Goal: Task Accomplishment & Management: Complete application form

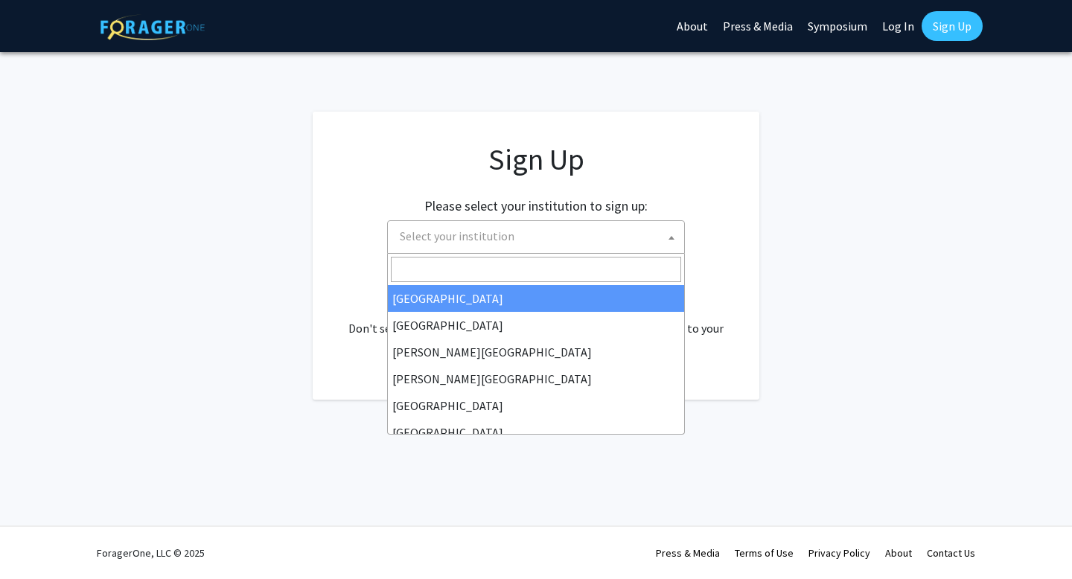
click at [549, 223] on span "Select your institution" at bounding box center [539, 236] width 290 height 31
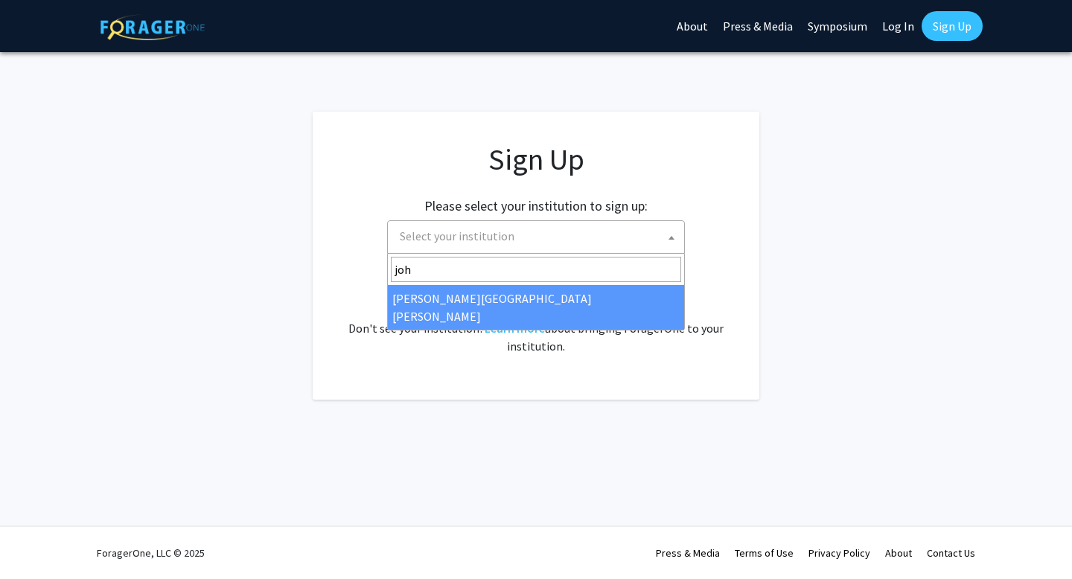
type input "[PERSON_NAME]"
select select "1"
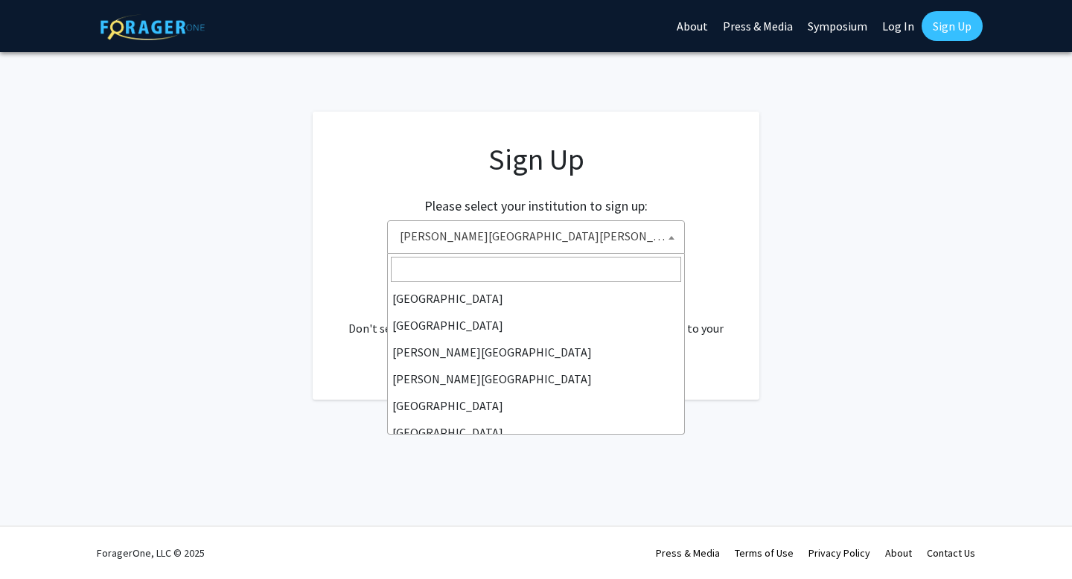
scroll to position [241, 0]
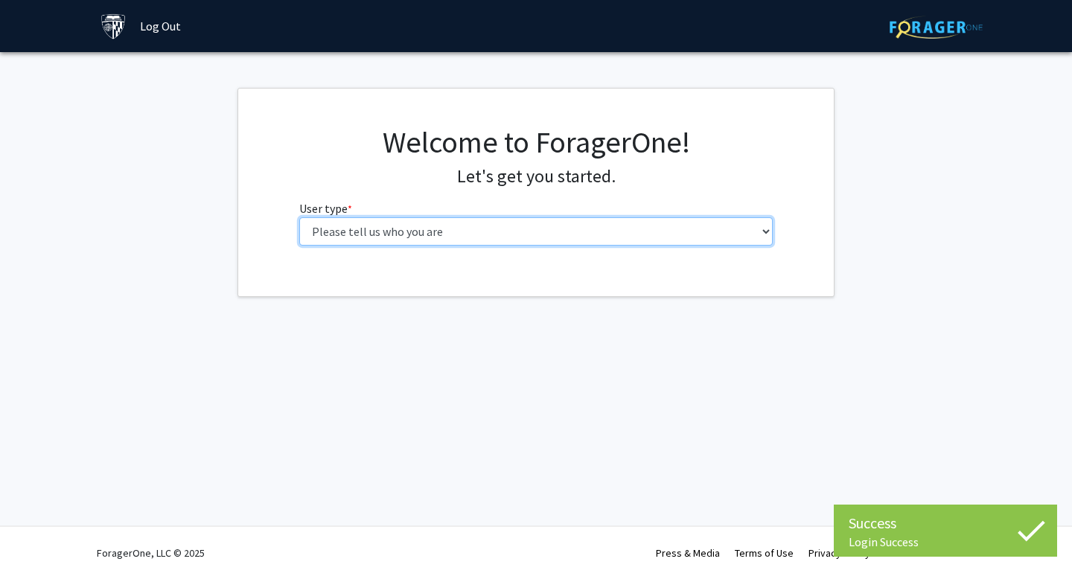
click at [438, 227] on select "Please tell us who you are Undergraduate Student Master's Student Doctoral Cand…" at bounding box center [536, 231] width 474 height 28
select select "2: masters"
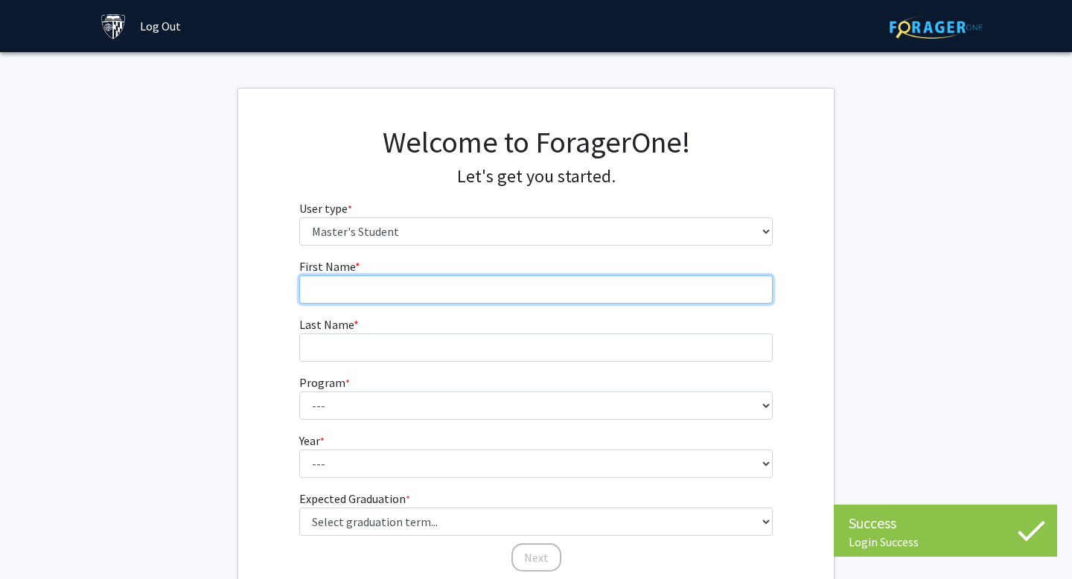
click at [568, 282] on input "First Name * required" at bounding box center [536, 289] width 474 height 28
type input "Elliot"
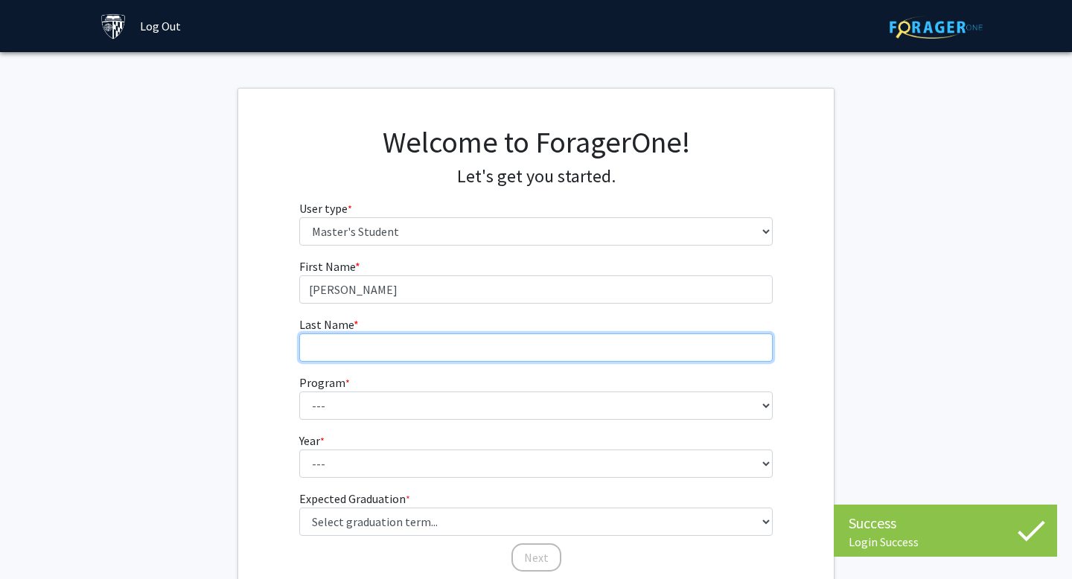
click at [556, 351] on input "Last Name * required" at bounding box center [536, 347] width 474 height 28
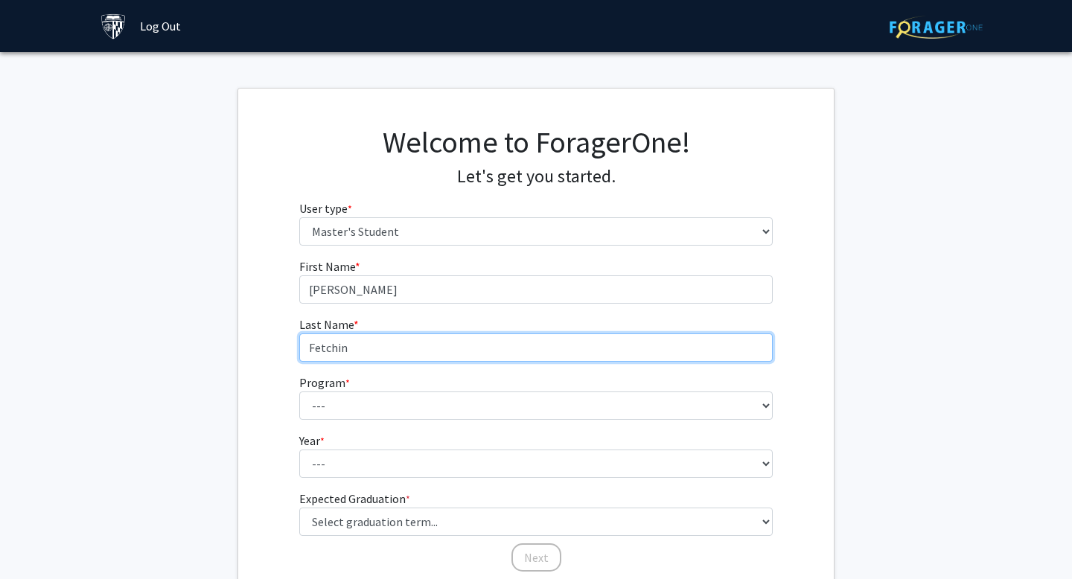
type input "Fetchin"
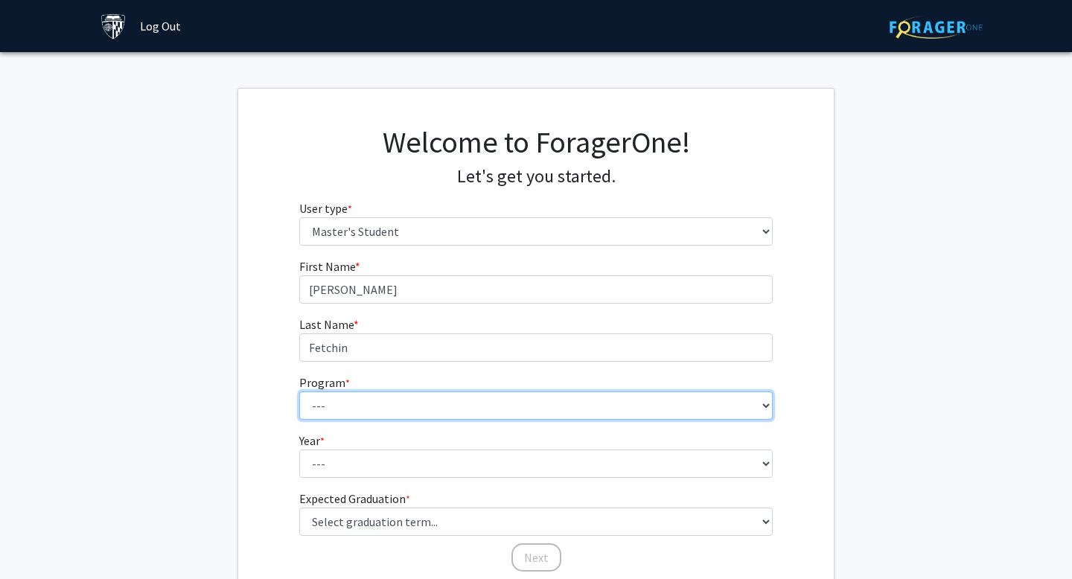
click at [514, 410] on select "--- Anatomy Education Applied and Computational Mathematics Applied Biomedical …" at bounding box center [536, 406] width 474 height 28
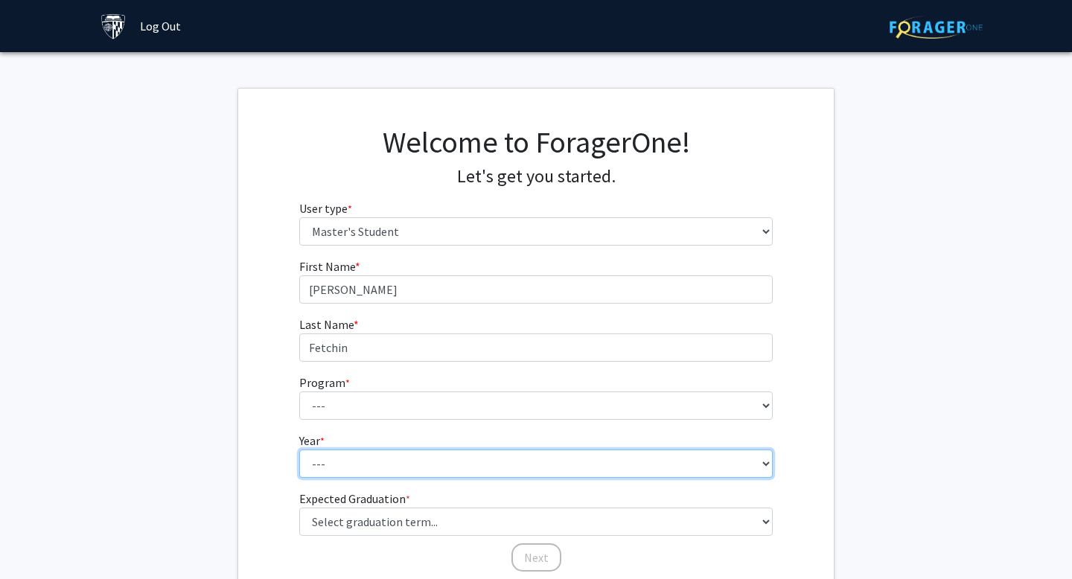
click at [383, 451] on fg-select "Year * required --- First Year Second Year" at bounding box center [536, 455] width 474 height 46
